Goal: Task Accomplishment & Management: Complete application form

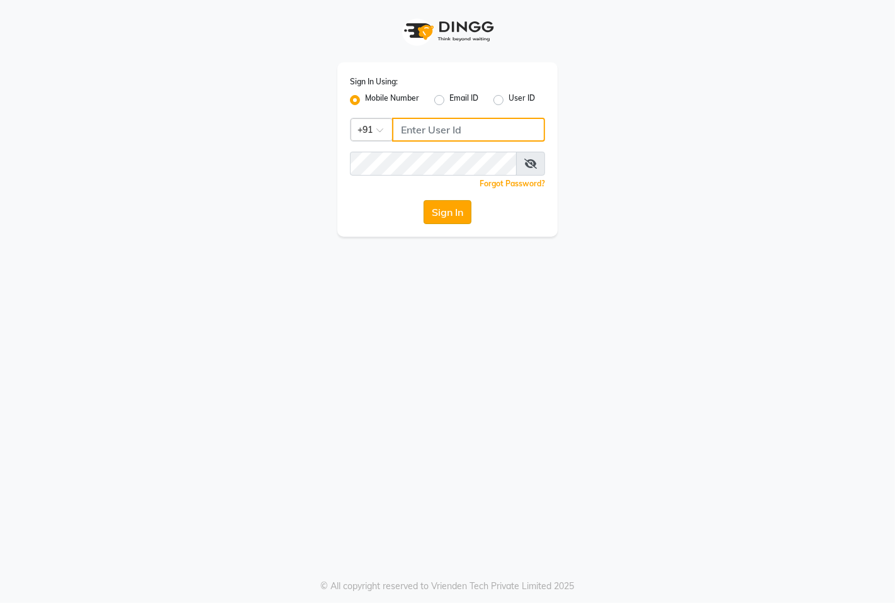
type input "9146515199"
click at [444, 203] on button "Sign In" at bounding box center [447, 212] width 48 height 24
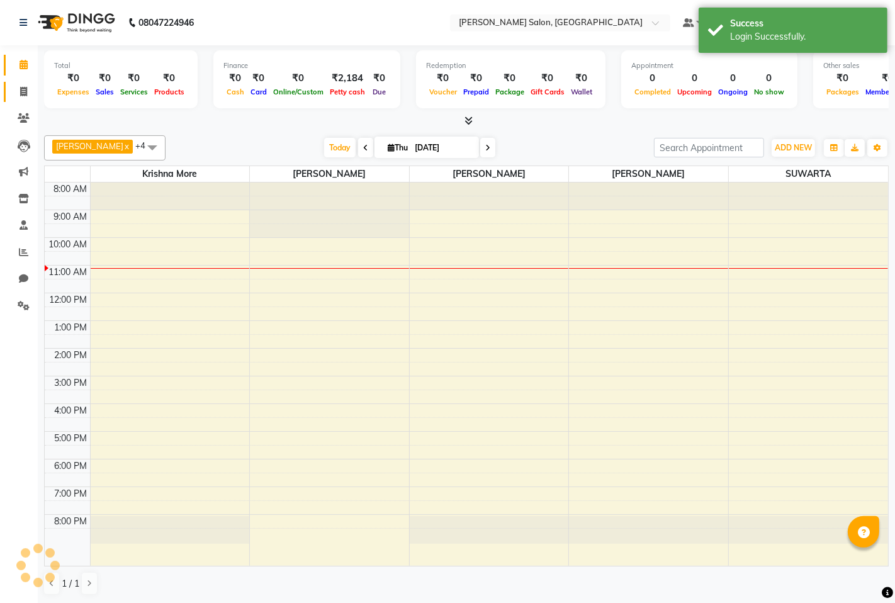
select select "en"
click at [17, 88] on span at bounding box center [24, 92] width 22 height 14
select select "service"
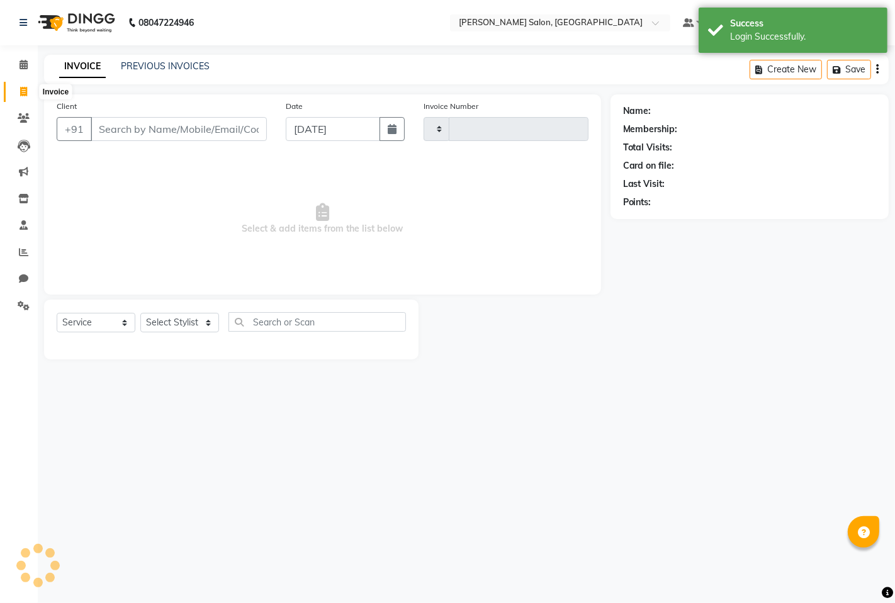
type input "1291"
select select "7331"
click at [196, 327] on select "Select Stylist admin hinjewadi [PERSON_NAME] krishna more [PERSON_NAME] rishi […" at bounding box center [181, 323] width 83 height 20
select select "63569"
click at [140, 313] on select "Select Stylist admin hinjewadi [PERSON_NAME] krishna more [PERSON_NAME] rishi […" at bounding box center [181, 323] width 83 height 20
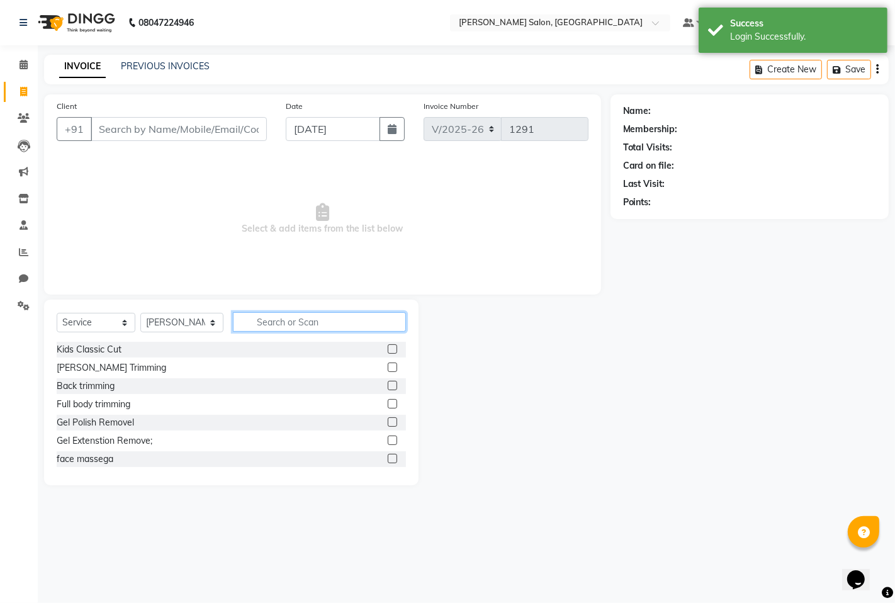
click at [291, 321] on input "text" at bounding box center [319, 322] width 173 height 20
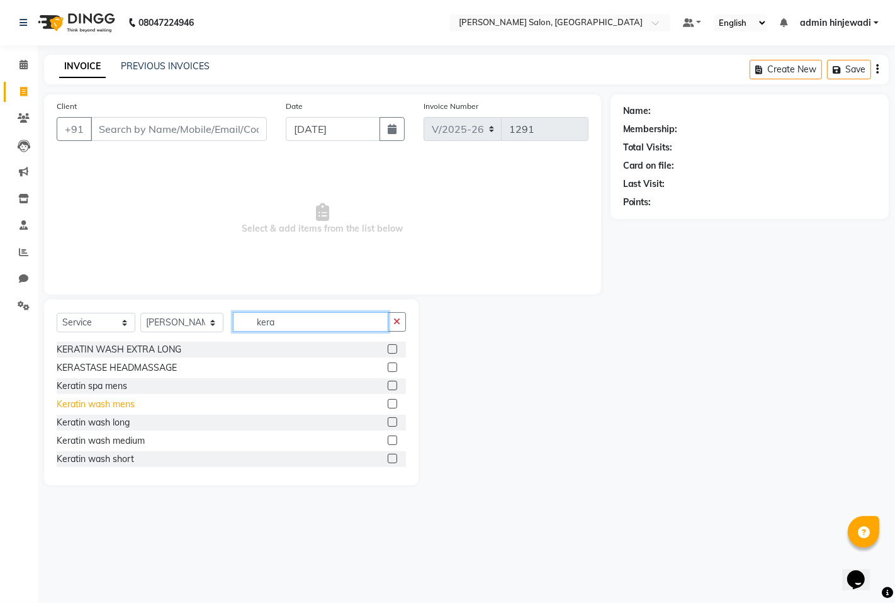
type input "kera"
click at [104, 405] on div "Keratin wash mens" at bounding box center [96, 404] width 78 height 13
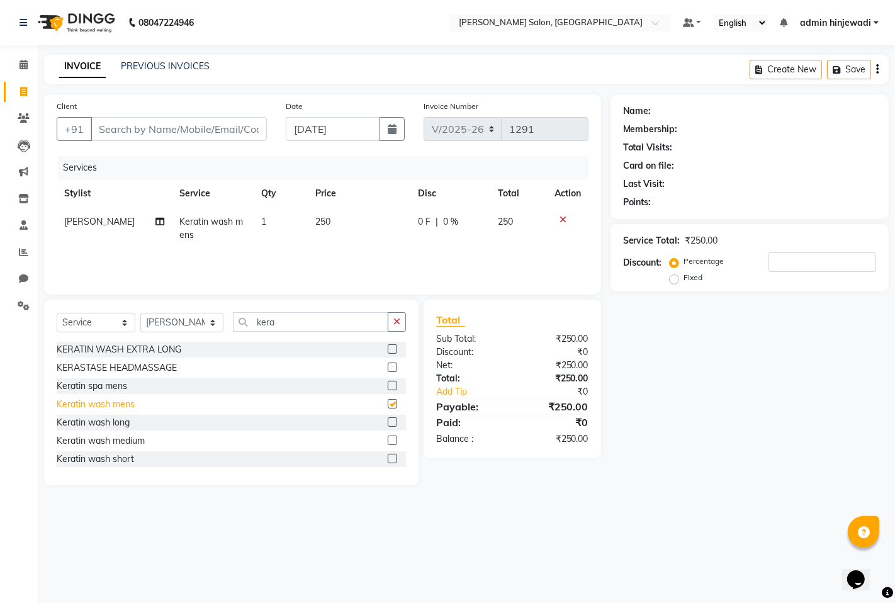
checkbox input "false"
click at [403, 321] on button "button" at bounding box center [397, 322] width 18 height 20
click at [229, 137] on input "Client" at bounding box center [179, 129] width 176 height 24
type input "8"
type input "0"
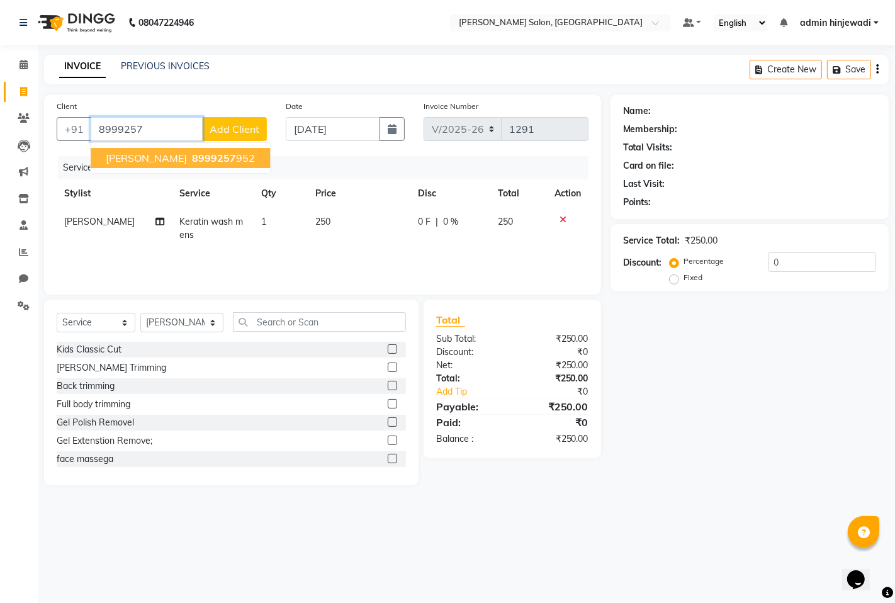
click at [192, 158] on span "8999257" at bounding box center [214, 158] width 44 height 13
type input "8999257952"
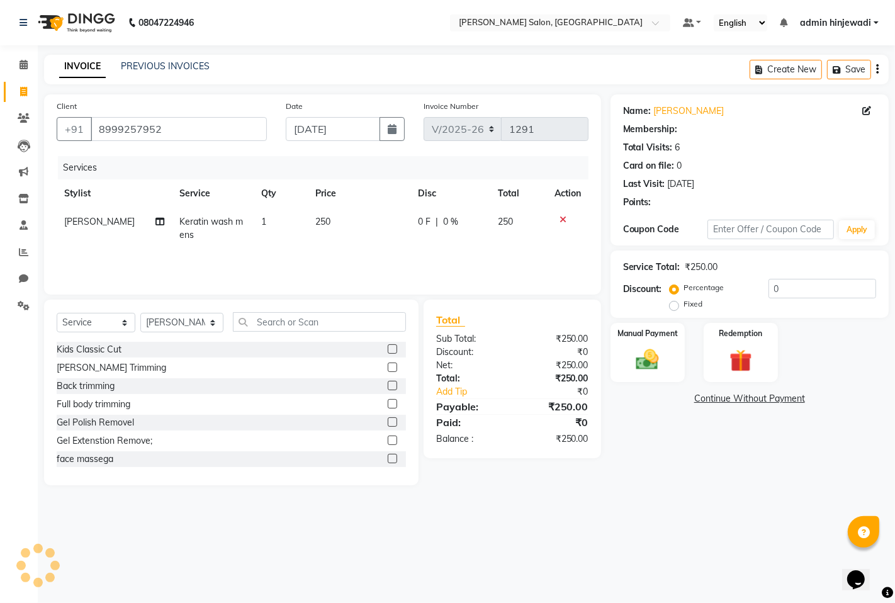
select select "1: Object"
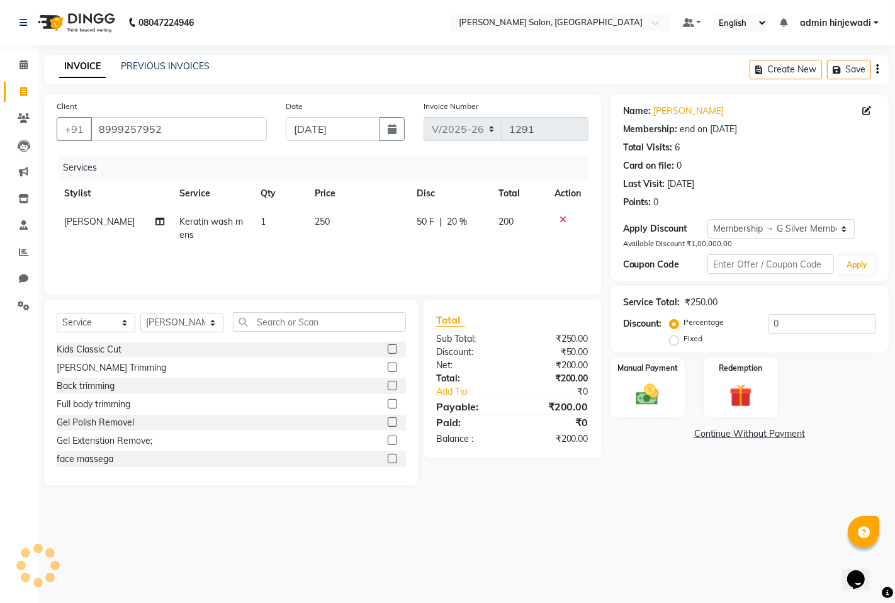
type input "20"
click at [658, 382] on img at bounding box center [647, 394] width 38 height 27
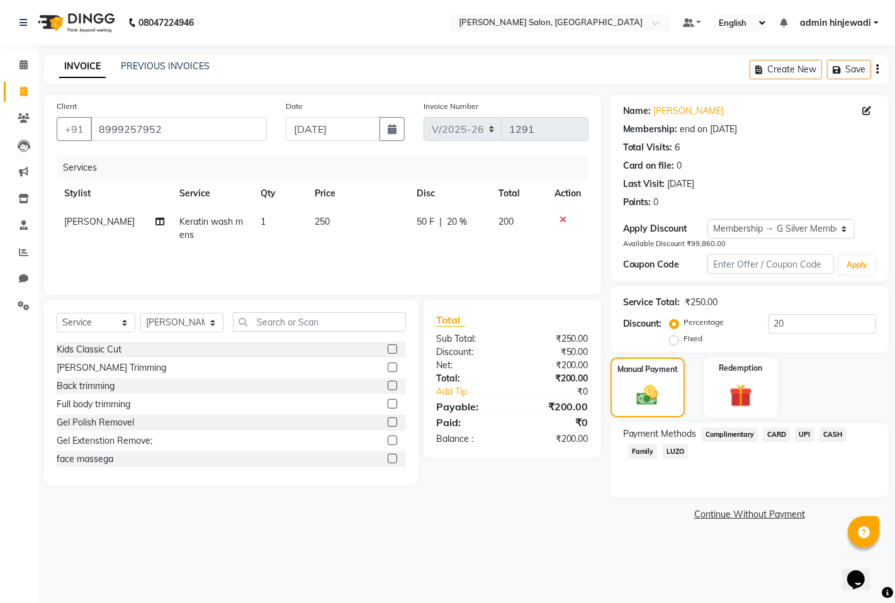
click at [803, 437] on span "UPI" at bounding box center [805, 434] width 20 height 14
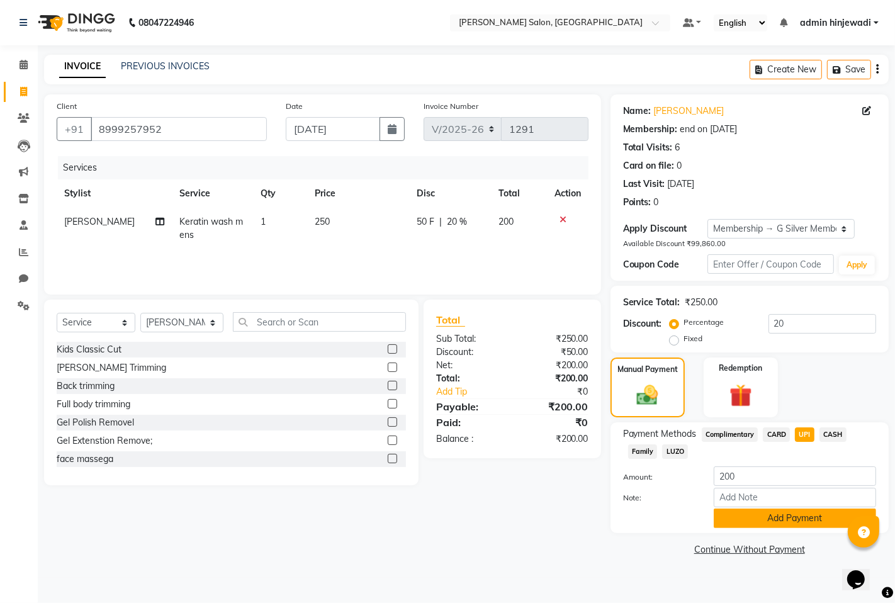
click at [751, 516] on button "Add Payment" at bounding box center [795, 518] width 162 height 20
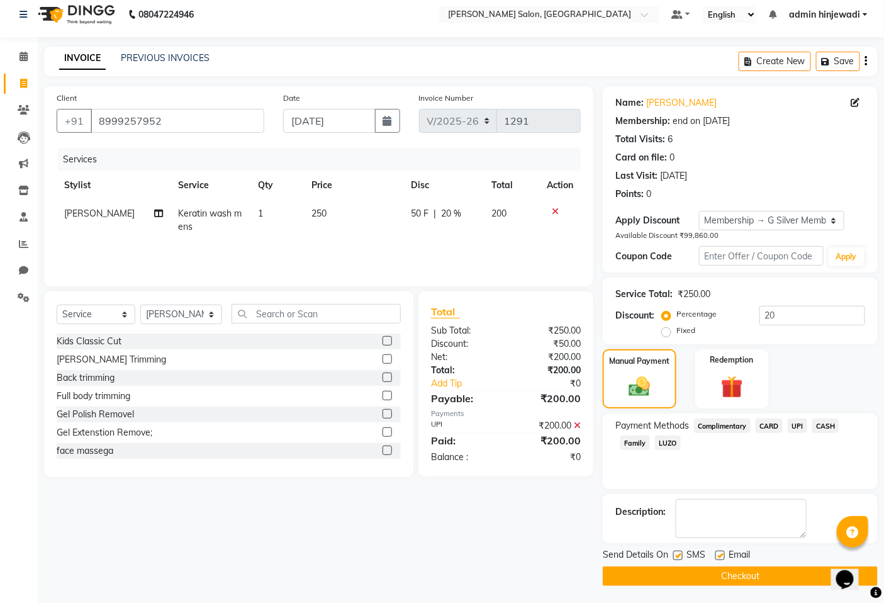
scroll to position [9, 0]
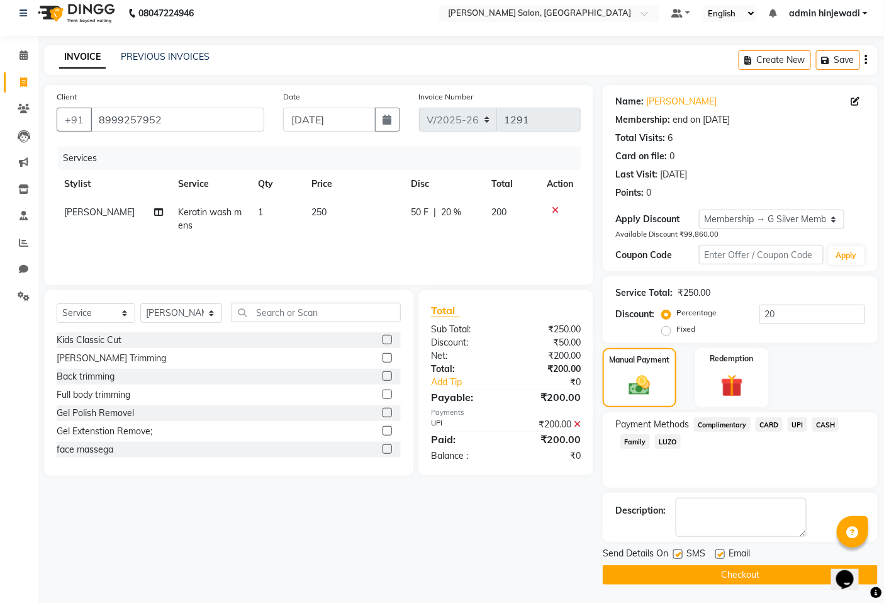
click at [701, 576] on button "Checkout" at bounding box center [740, 575] width 275 height 20
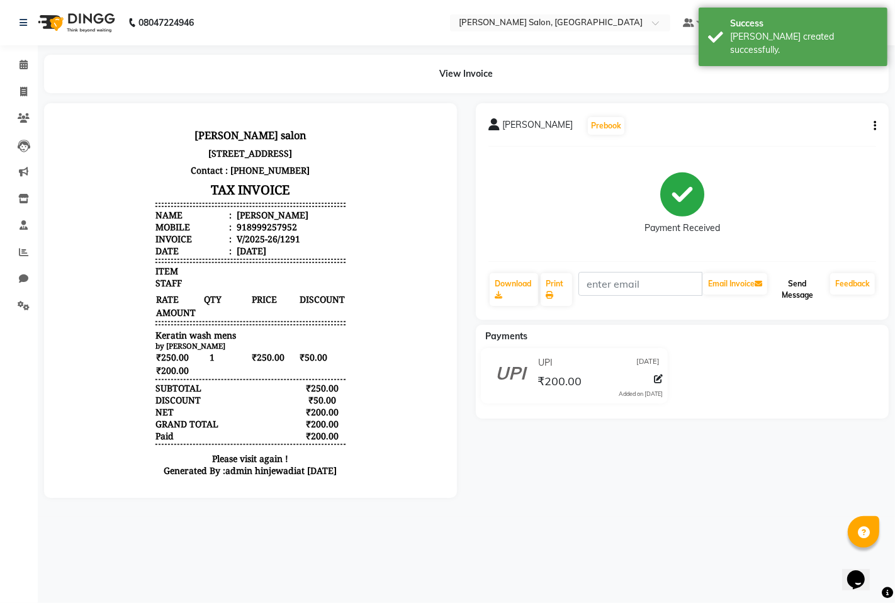
click at [793, 289] on button "Send Message" at bounding box center [796, 289] width 55 height 33
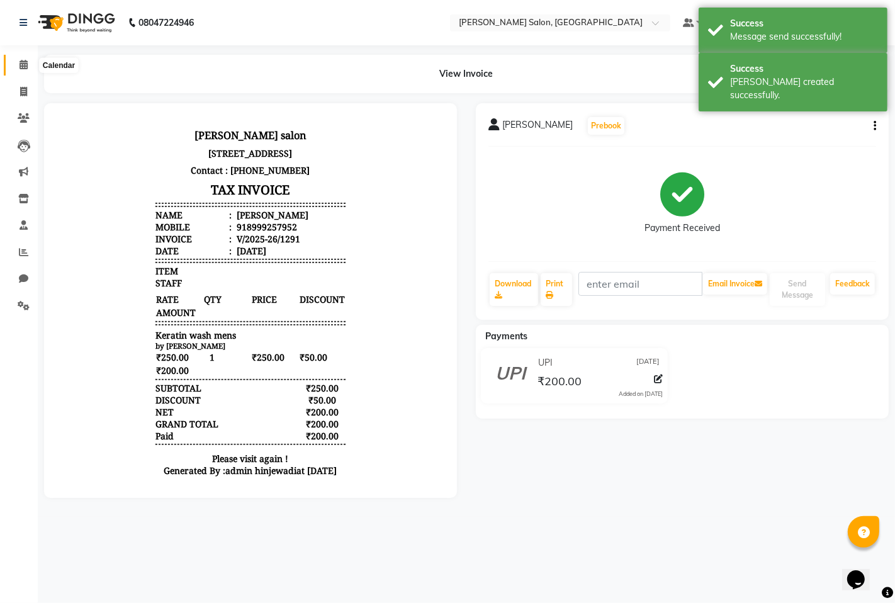
click at [23, 58] on span at bounding box center [24, 65] width 22 height 14
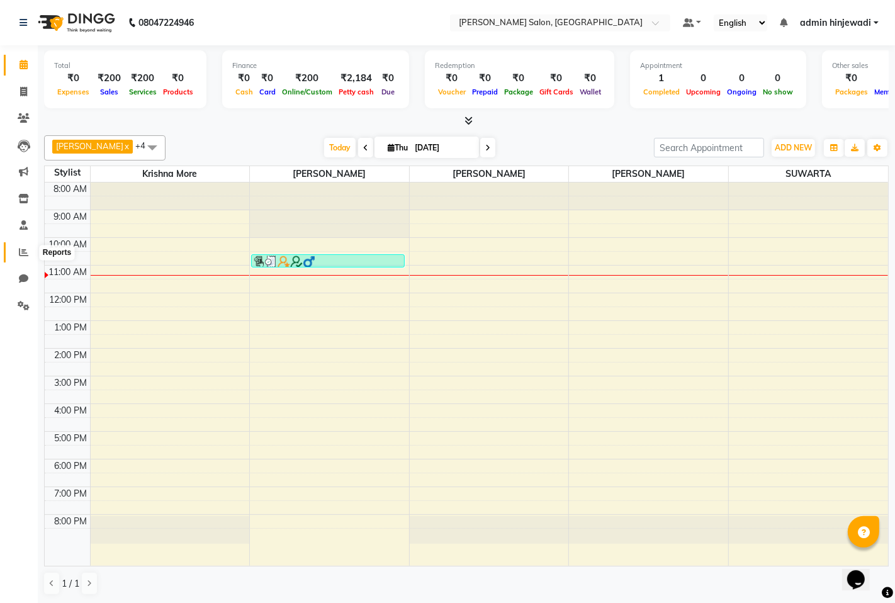
click at [13, 245] on span at bounding box center [24, 252] width 22 height 14
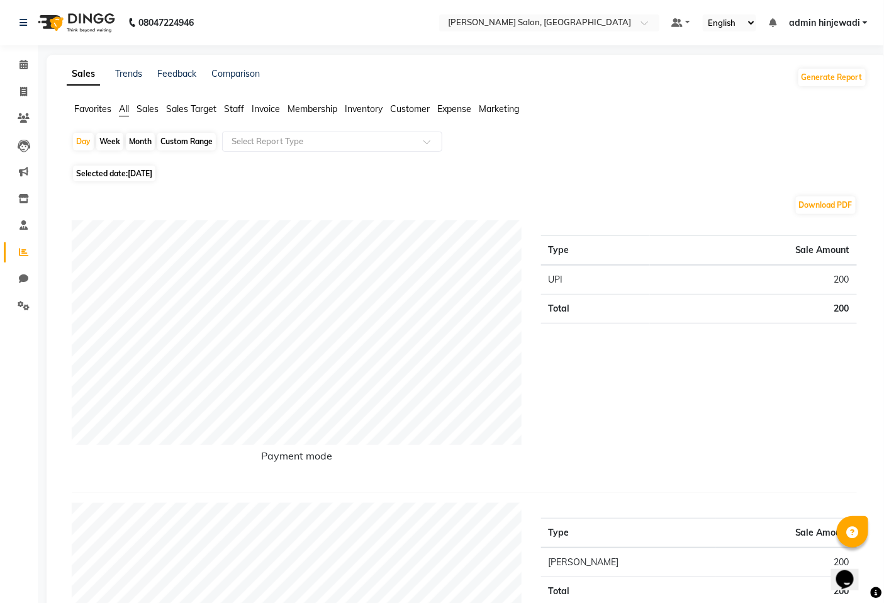
click at [128, 141] on div "Month" at bounding box center [140, 142] width 29 height 18
select select "9"
select select "2025"
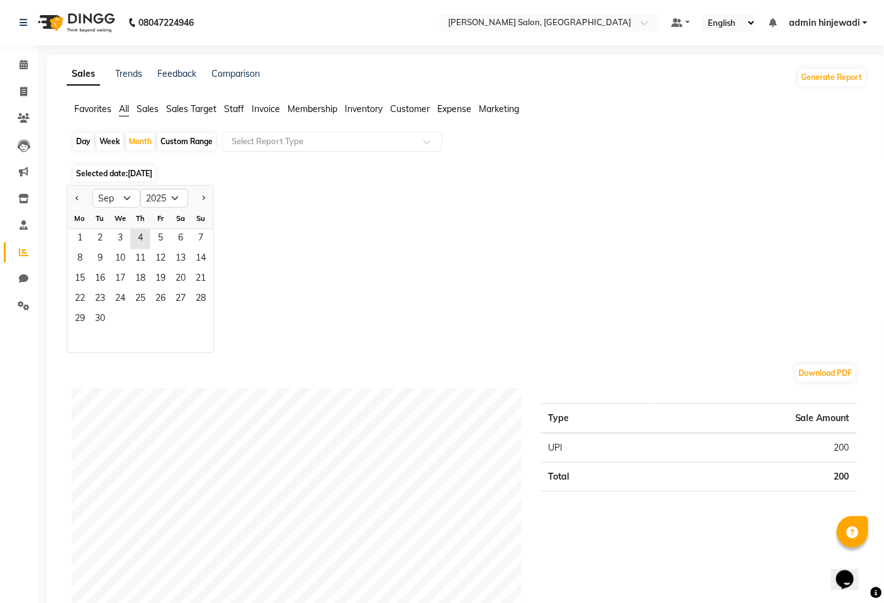
click at [173, 225] on div "Sa" at bounding box center [181, 218] width 20 height 20
click at [165, 243] on span "5" at bounding box center [160, 239] width 20 height 20
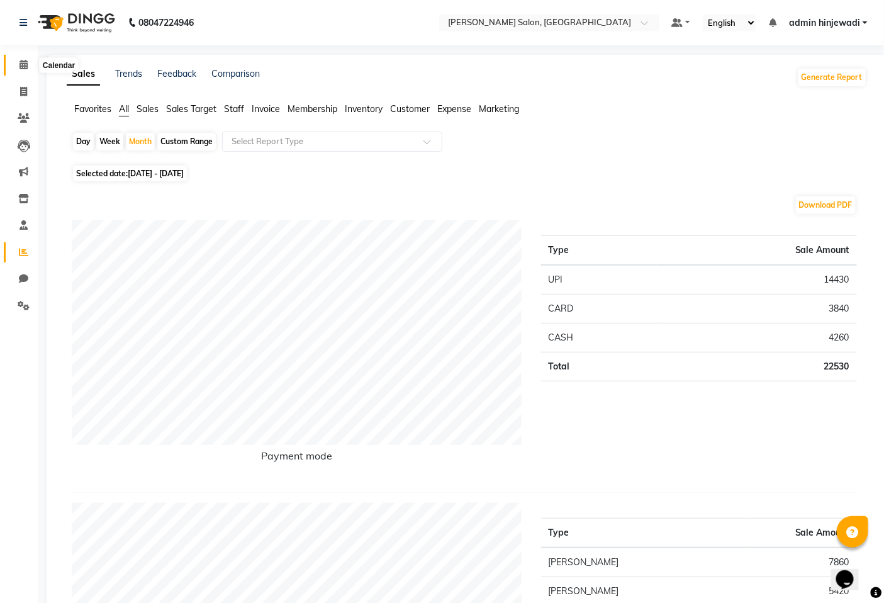
click at [25, 65] on icon at bounding box center [24, 64] width 8 height 9
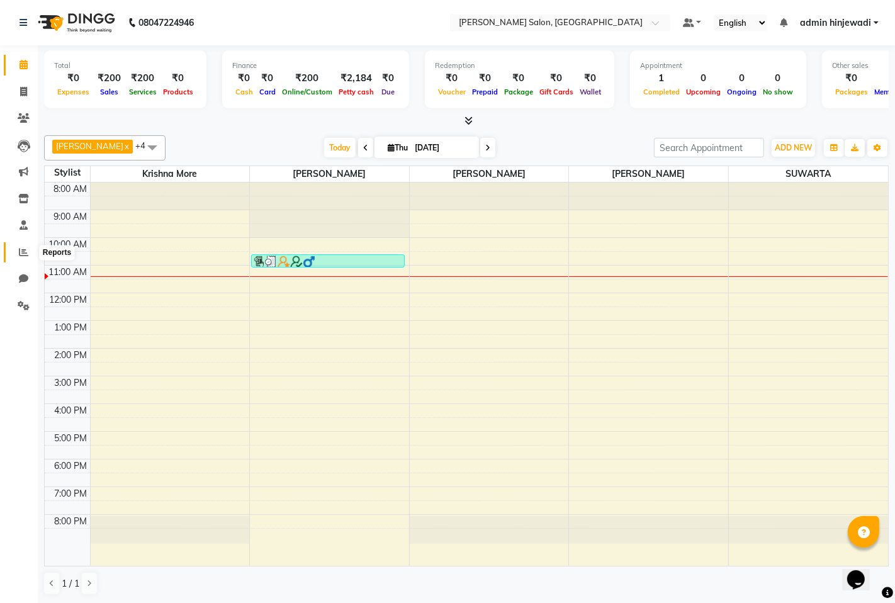
click at [21, 252] on icon at bounding box center [23, 251] width 9 height 9
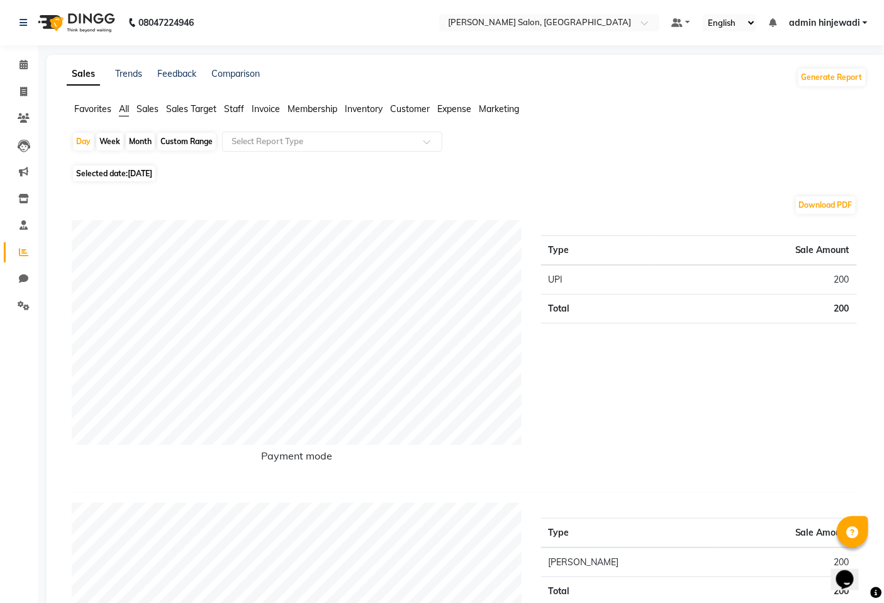
click at [142, 178] on span "Selected date: [DATE]" at bounding box center [114, 173] width 82 height 16
select select "9"
select select "2025"
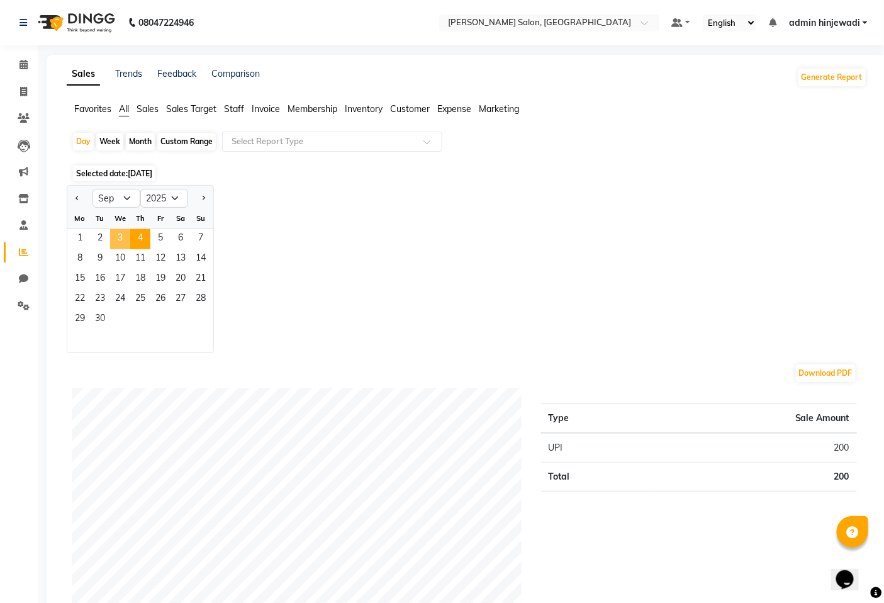
click at [127, 237] on span "3" at bounding box center [120, 239] width 20 height 20
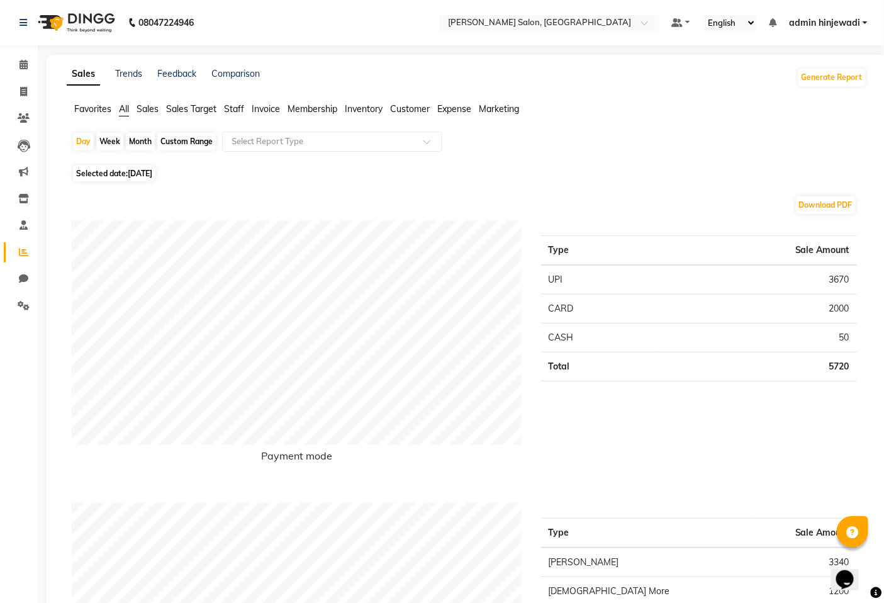
click at [124, 176] on span "Selected date: [DATE]" at bounding box center [114, 173] width 82 height 16
select select "9"
select select "2025"
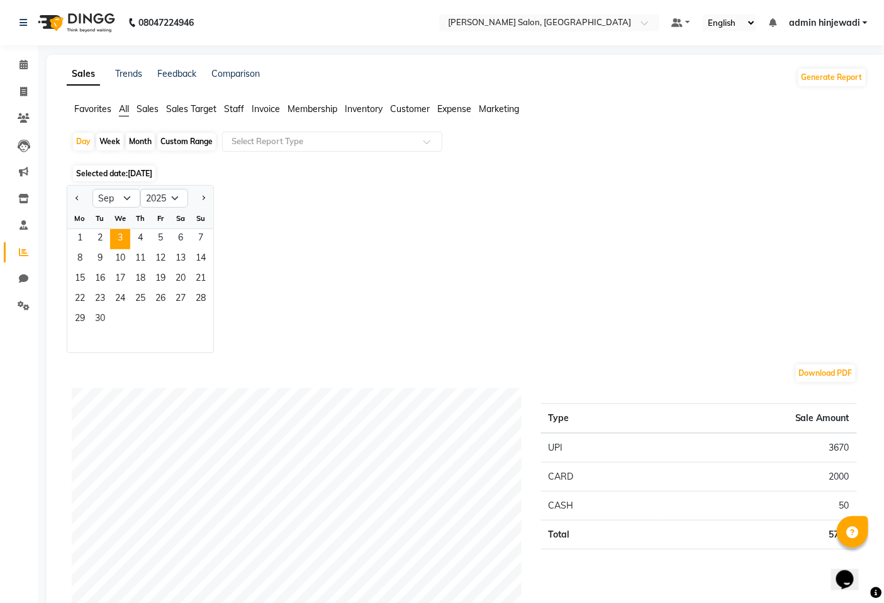
click at [143, 137] on div "Month" at bounding box center [140, 142] width 29 height 18
select select "9"
select select "2025"
click at [86, 235] on span "1" at bounding box center [80, 239] width 20 height 20
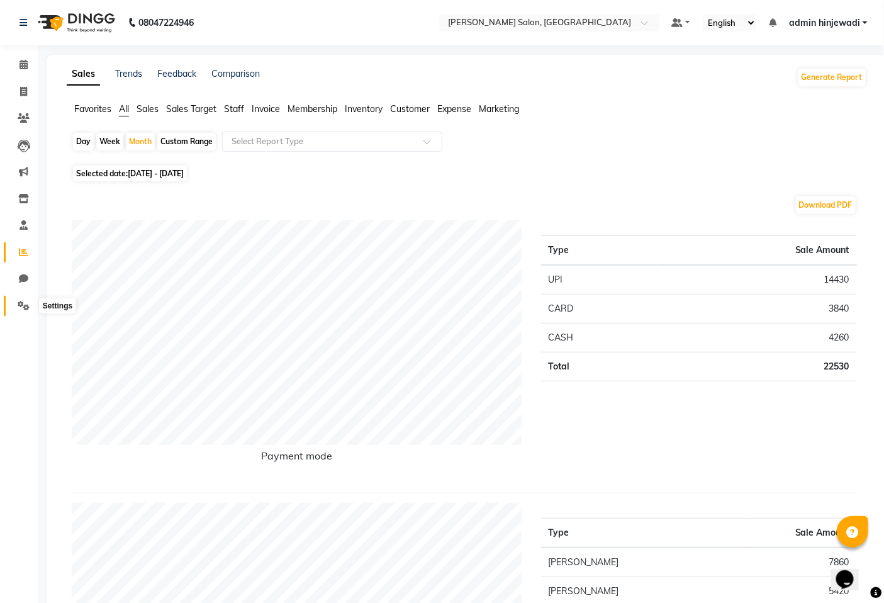
click at [21, 305] on icon at bounding box center [24, 305] width 12 height 9
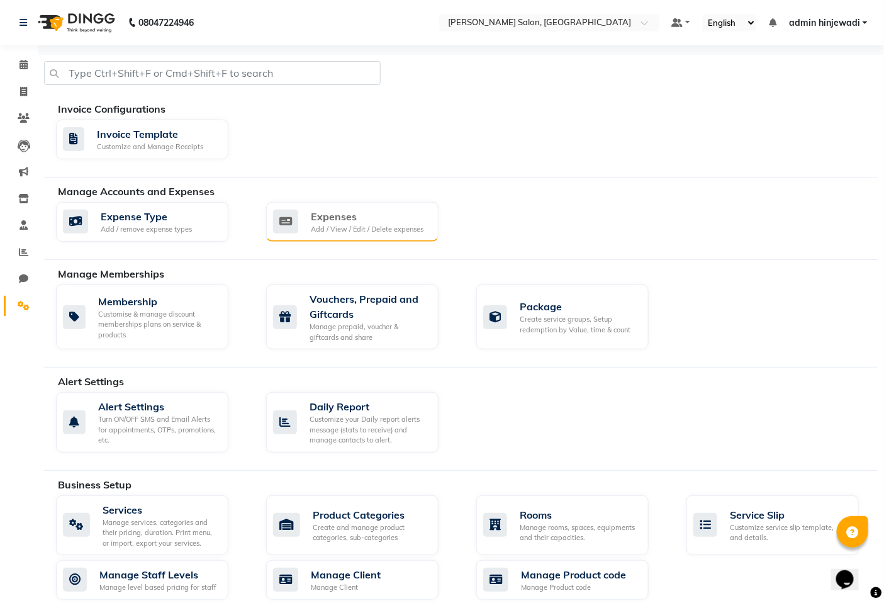
click at [340, 220] on div "Expenses" at bounding box center [367, 216] width 113 height 15
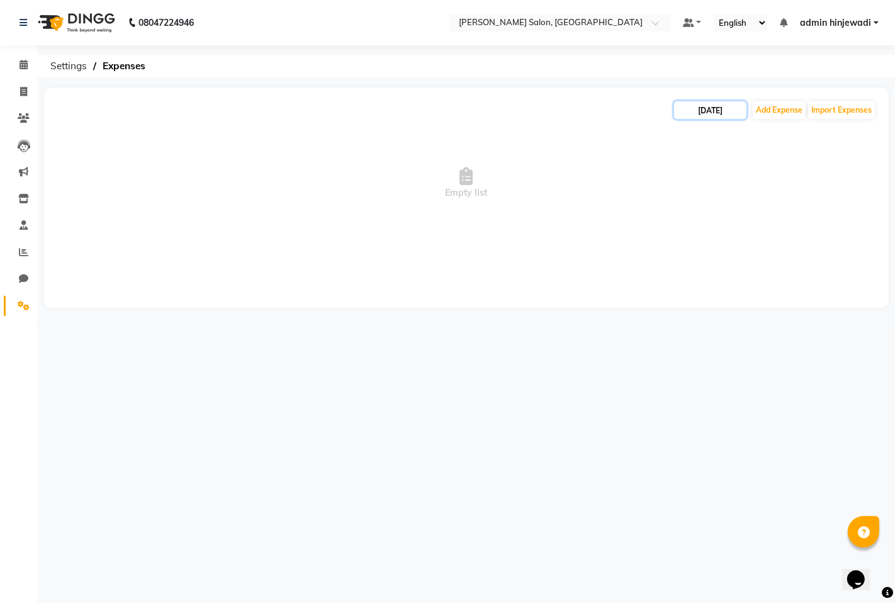
click at [703, 104] on input "[DATE]" at bounding box center [710, 110] width 72 height 18
select select "9"
select select "2025"
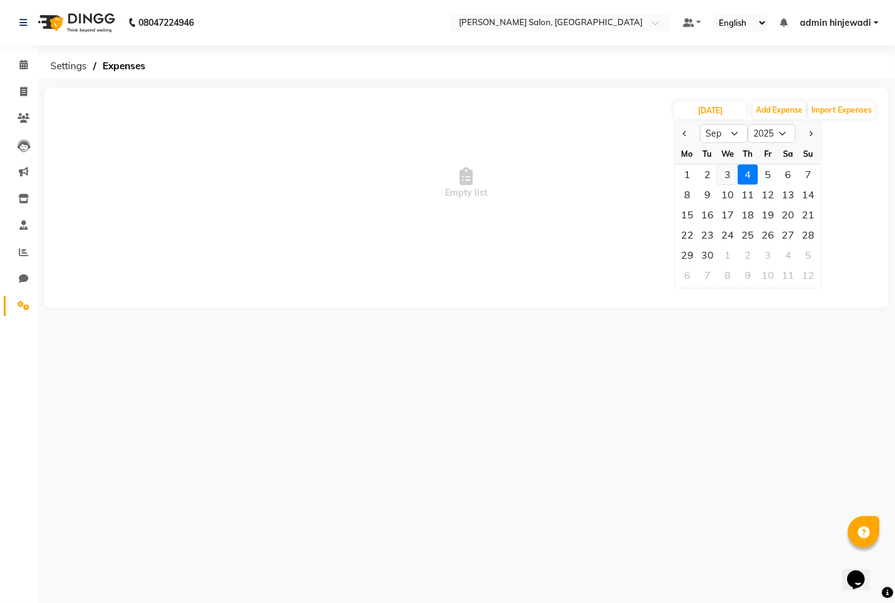
click at [730, 175] on div "3" at bounding box center [727, 174] width 20 height 20
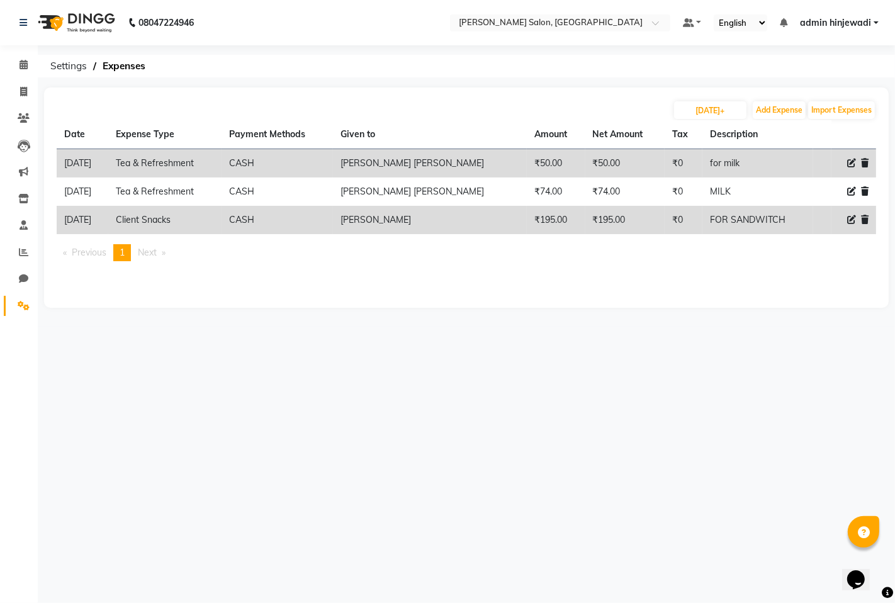
type input "[DATE]"
click at [20, 55] on link "Calendar" at bounding box center [19, 65] width 30 height 21
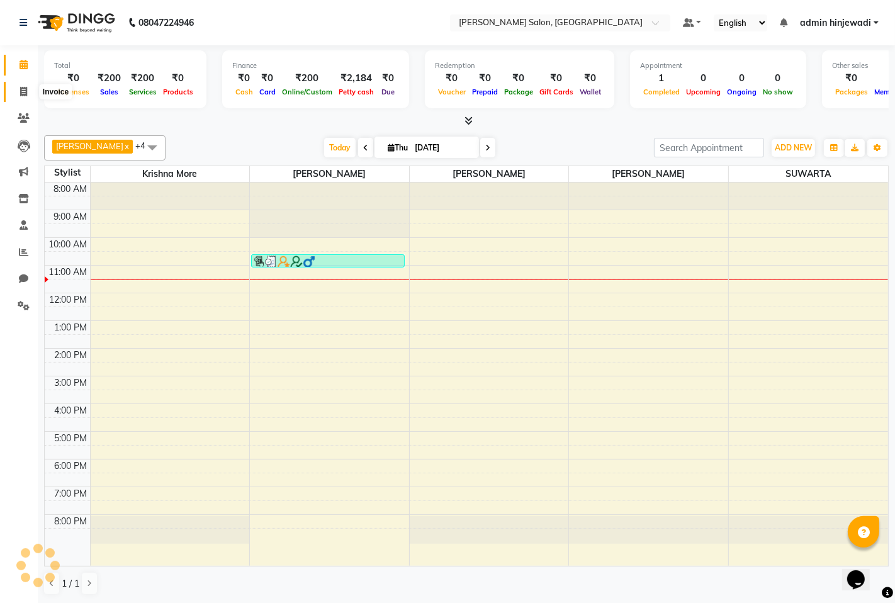
click at [23, 85] on span at bounding box center [24, 92] width 22 height 14
select select "service"
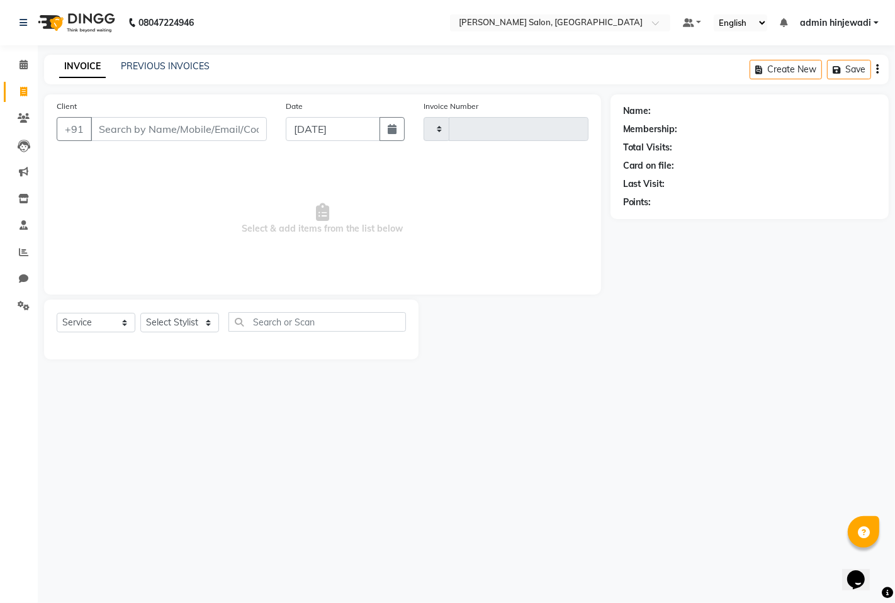
type input "1292"
select select "7331"
click at [23, 65] on icon at bounding box center [24, 64] width 8 height 9
